Goal: Task Accomplishment & Management: Use online tool/utility

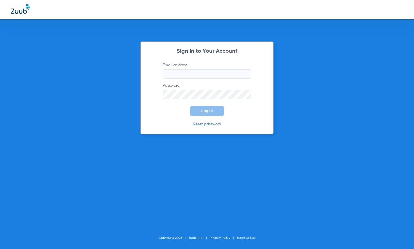
click at [199, 74] on input "Email address" at bounding box center [207, 73] width 88 height 9
type input "[PERSON_NAME][EMAIL_ADDRESS][DOMAIN_NAME]"
click at [190, 106] on button "Log In" at bounding box center [207, 111] width 34 height 10
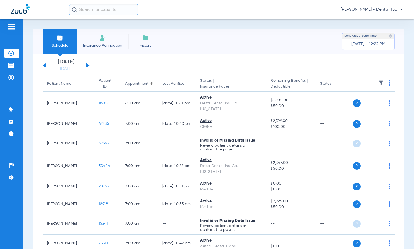
click at [86, 8] on input "text" at bounding box center [103, 9] width 69 height 11
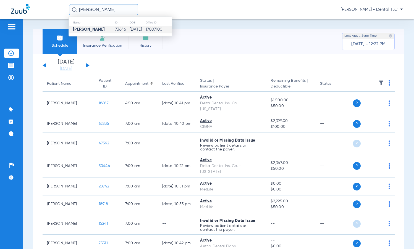
type input "[PERSON_NAME]"
click at [96, 29] on td "[PERSON_NAME]" at bounding box center [92, 30] width 46 height 8
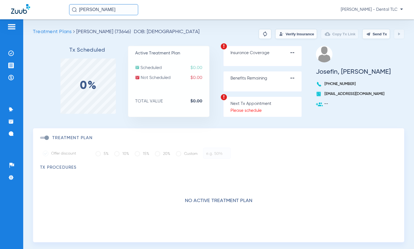
click at [284, 33] on button "Verify Insurance" at bounding box center [296, 34] width 42 height 10
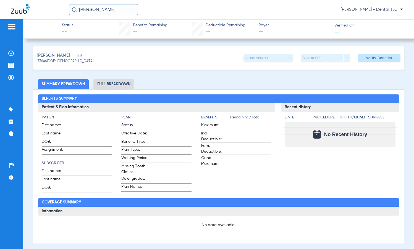
click at [109, 84] on li "Full Breakdown" at bounding box center [113, 84] width 41 height 10
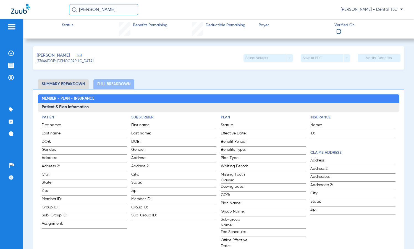
click at [65, 85] on li "Summary Breakdown" at bounding box center [63, 84] width 51 height 10
drag, startPoint x: 69, startPoint y: 85, endPoint x: 72, endPoint y: 85, distance: 3.3
click at [69, 85] on li "Summary Breakdown" at bounding box center [63, 84] width 51 height 10
click at [121, 85] on li "Full Breakdown" at bounding box center [113, 84] width 41 height 10
click at [71, 84] on li "Summary Breakdown" at bounding box center [63, 84] width 51 height 10
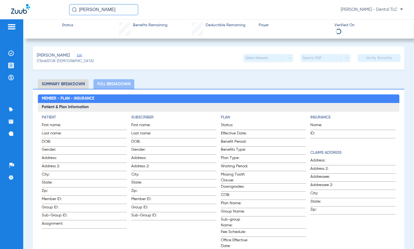
click at [101, 69] on div "[PERSON_NAME] Edit (73646) DOB: [DEMOGRAPHIC_DATA] Select Network arrow_drop_do…" at bounding box center [218, 57] width 371 height 23
click at [169, 86] on ul "Summary Breakdown Full Breakdown" at bounding box center [218, 84] width 371 height 10
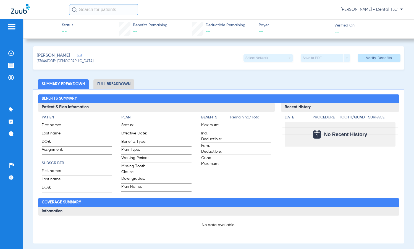
click at [104, 85] on li "Full Breakdown" at bounding box center [113, 84] width 41 height 10
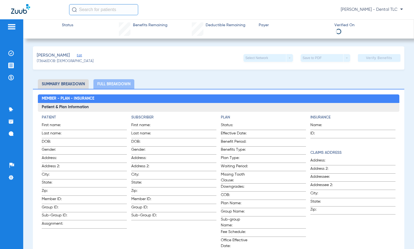
click at [65, 82] on li "Summary Breakdown" at bounding box center [63, 84] width 51 height 10
